Goal: Use online tool/utility: Utilize a website feature to perform a specific function

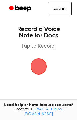
click at [38, 68] on span "button" at bounding box center [38, 66] width 15 height 15
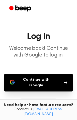
scroll to position [20, 0]
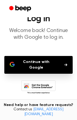
click at [58, 63] on button "Continue with Google" at bounding box center [38, 65] width 68 height 18
click at [41, 82] on icon at bounding box center [38, 87] width 34 height 15
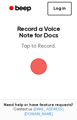
click at [36, 67] on span "button" at bounding box center [38, 66] width 15 height 15
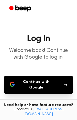
click at [34, 83] on button "Continue with Google" at bounding box center [38, 85] width 68 height 18
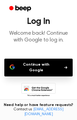
scroll to position [19, 0]
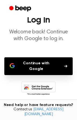
click at [43, 30] on p "Welcome back! Continue with Google to log in." at bounding box center [38, 36] width 68 height 14
click at [52, 86] on icon at bounding box center [38, 89] width 34 height 15
click at [55, 66] on button "Continue with Google" at bounding box center [38, 67] width 68 height 18
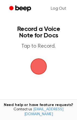
click at [37, 66] on span "button" at bounding box center [38, 67] width 16 height 16
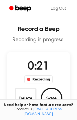
click at [47, 97] on button "Save" at bounding box center [52, 99] width 22 height 22
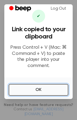
click at [51, 89] on button "OK" at bounding box center [39, 90] width 60 height 12
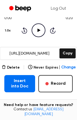
scroll to position [61, 0]
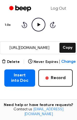
click at [23, 81] on button "Insert into Doc" at bounding box center [19, 78] width 31 height 17
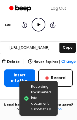
click at [39, 26] on icon "Play Audio" at bounding box center [39, 25] width 14 height 14
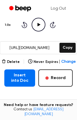
click at [39, 23] on icon "Play Audio" at bounding box center [39, 25] width 14 height 14
